Goal: Task Accomplishment & Management: Complete application form

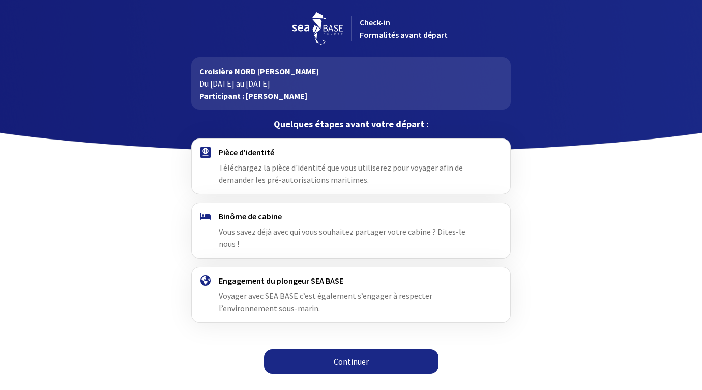
click at [243, 157] on div "Pièce d'identité Téléchargez la pièce d'identité que vous utiliserez pour voyag…" at bounding box center [351, 166] width 264 height 39
click at [238, 172] on div "Pièce d'identité Téléchargez la pièce d'identité que vous utiliserez pour voyag…" at bounding box center [351, 166] width 264 height 39
click at [224, 153] on h4 "Pièce d'identité" at bounding box center [351, 152] width 264 height 10
click at [360, 349] on link "Continuer" at bounding box center [351, 361] width 175 height 24
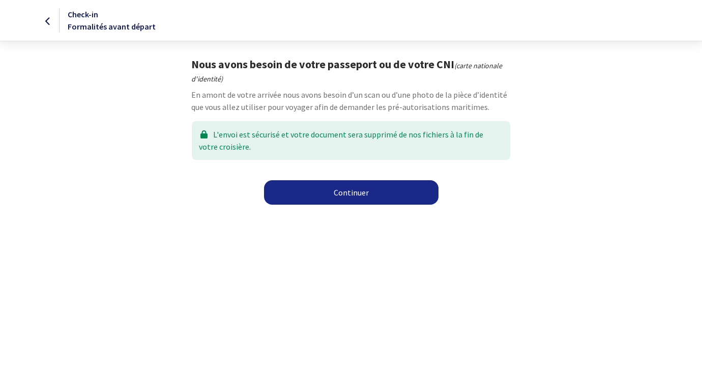
click at [362, 192] on link "Continuer" at bounding box center [351, 192] width 175 height 24
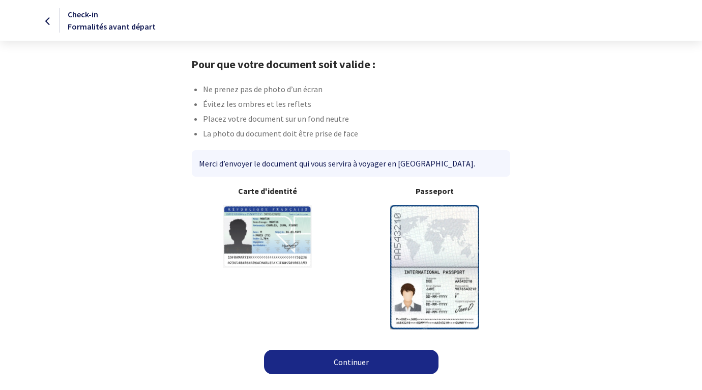
click at [360, 362] on link "Continuer" at bounding box center [351, 362] width 175 height 24
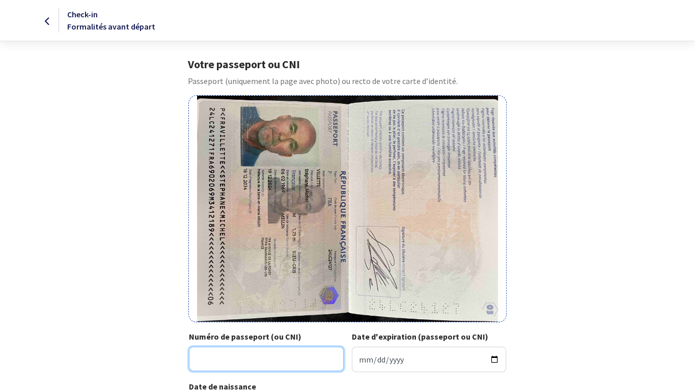
click at [219, 362] on input "Numéro de passeport (ou CNI)" at bounding box center [266, 359] width 155 height 24
type input "24LC24127"
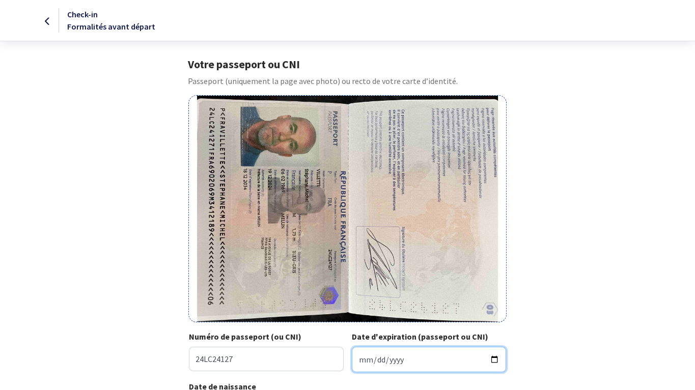
click at [492, 360] on input "Date d'expiration (passeport ou CNI)" at bounding box center [429, 359] width 155 height 25
type input "[DATE]"
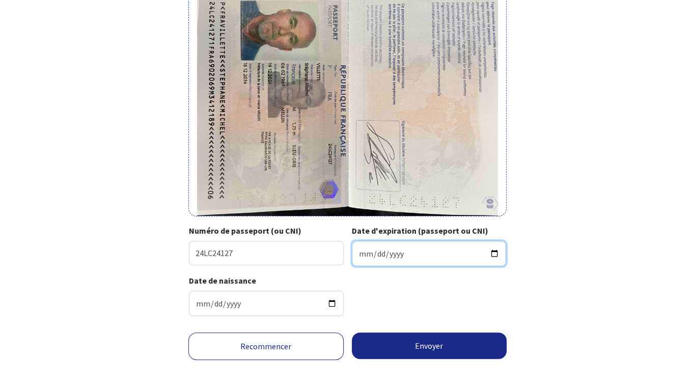
scroll to position [111, 0]
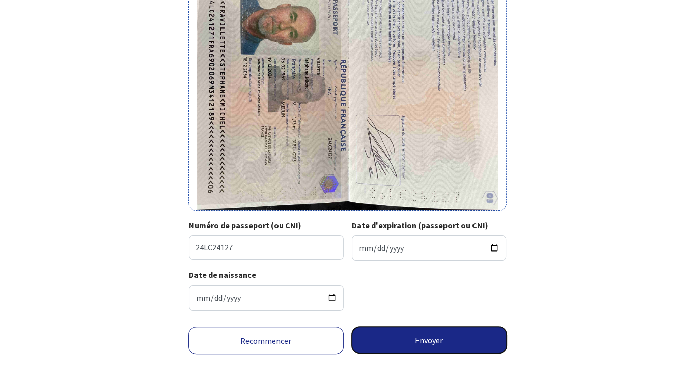
click at [428, 337] on button "Envoyer" at bounding box center [429, 340] width 155 height 26
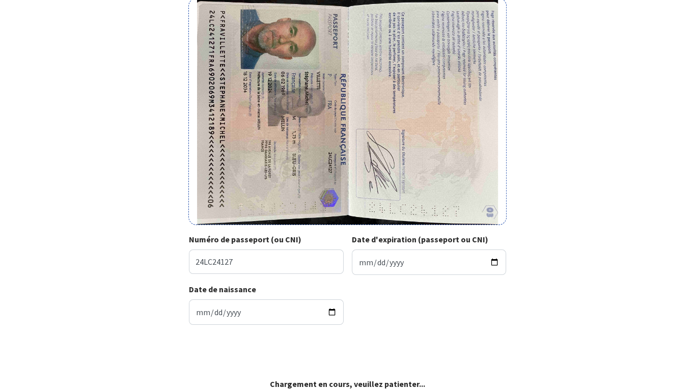
scroll to position [96, 0]
